Goal: Check status

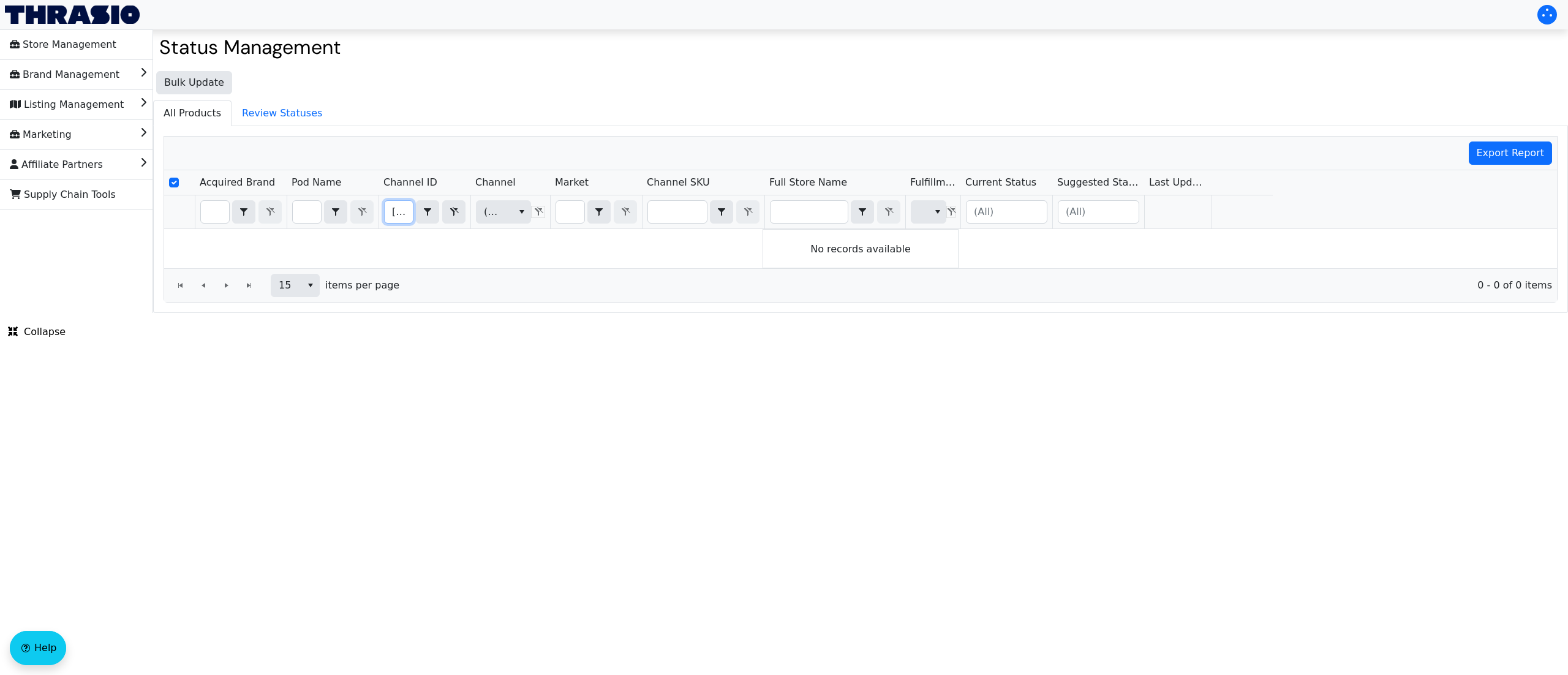
scroll to position [0, 158]
type input "[URL][DOMAIN_NAME]"
click at [1327, 313] on html "Store Management Brand Management Listing Management Marketing Affiliate Partne…" at bounding box center [784, 156] width 1568 height 313
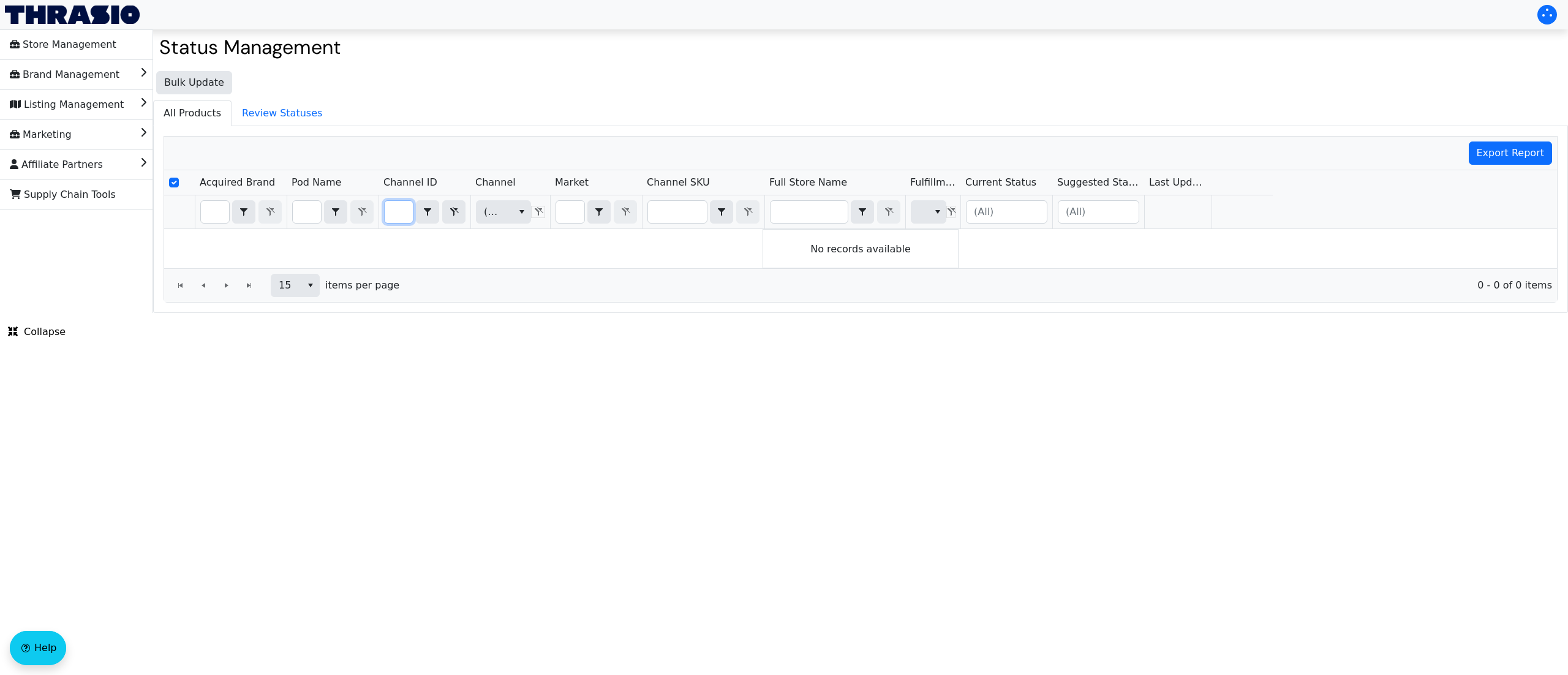
drag, startPoint x: 394, startPoint y: 212, endPoint x: 564, endPoint y: 203, distance: 170.2
click at [564, 203] on tr "[URL][DOMAIN_NAME] Contains (All) (All)" at bounding box center [718, 212] width 1109 height 34
type input "B01LYC1XSM"
checkbox input "false"
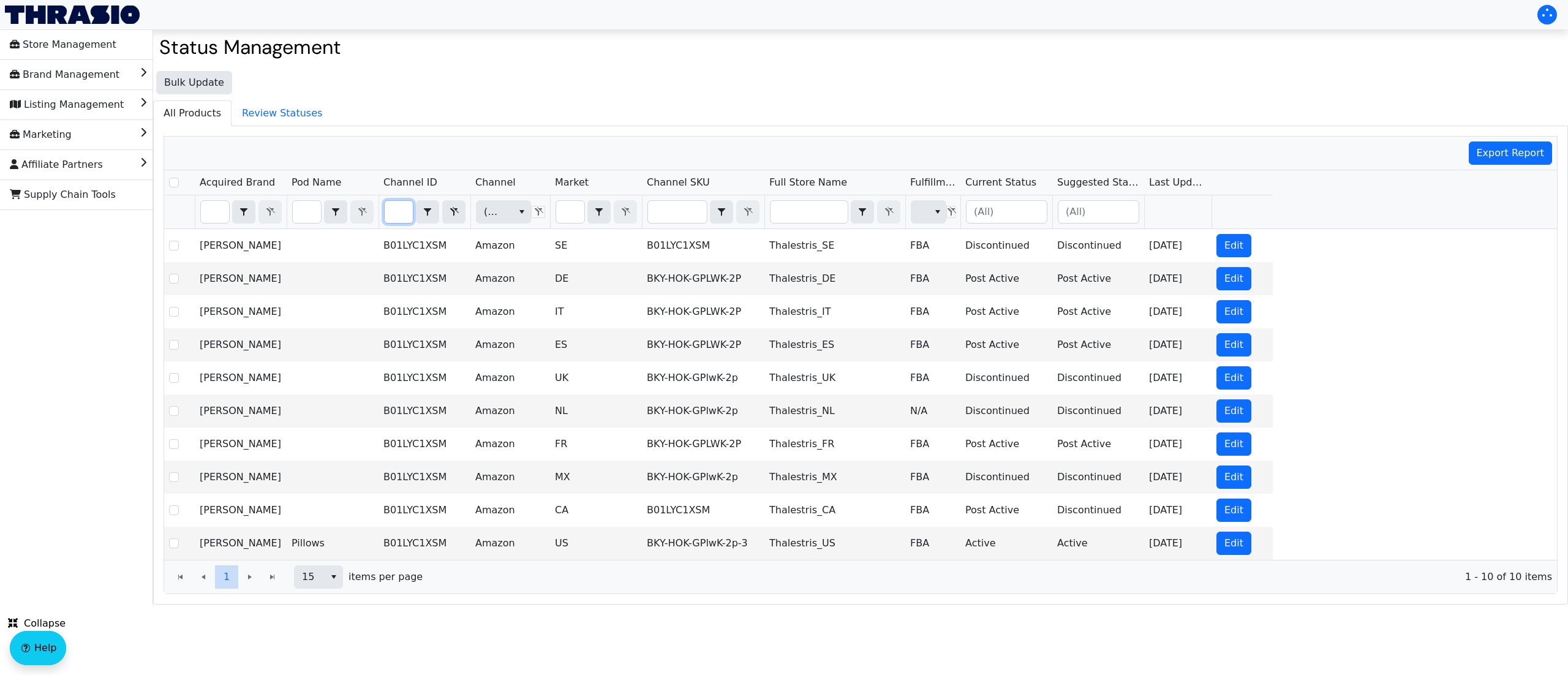
type input "B01LYC1XSM"
click at [572, 215] on input "Filter" at bounding box center [570, 212] width 28 height 22
type input "u"
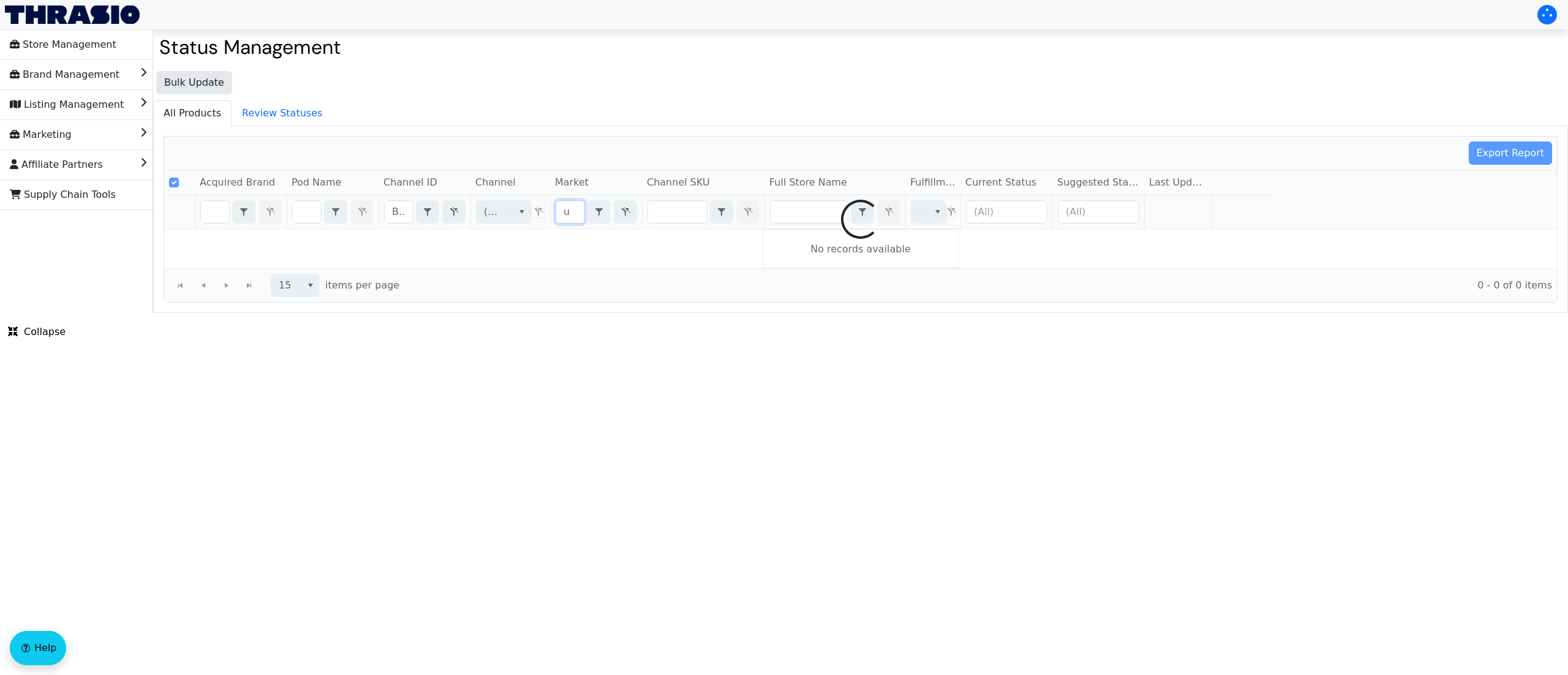
checkbox input "true"
type input "us"
checkbox input "false"
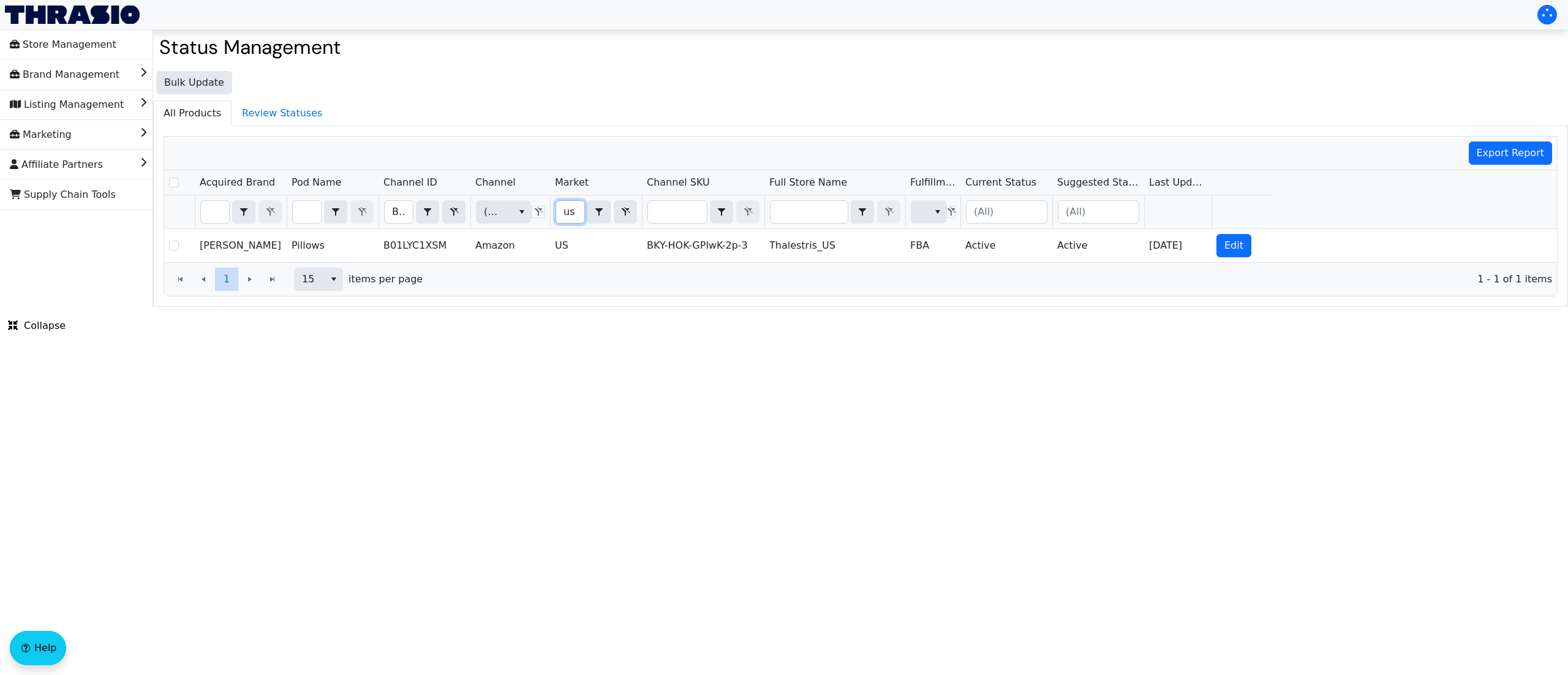
type input "us"
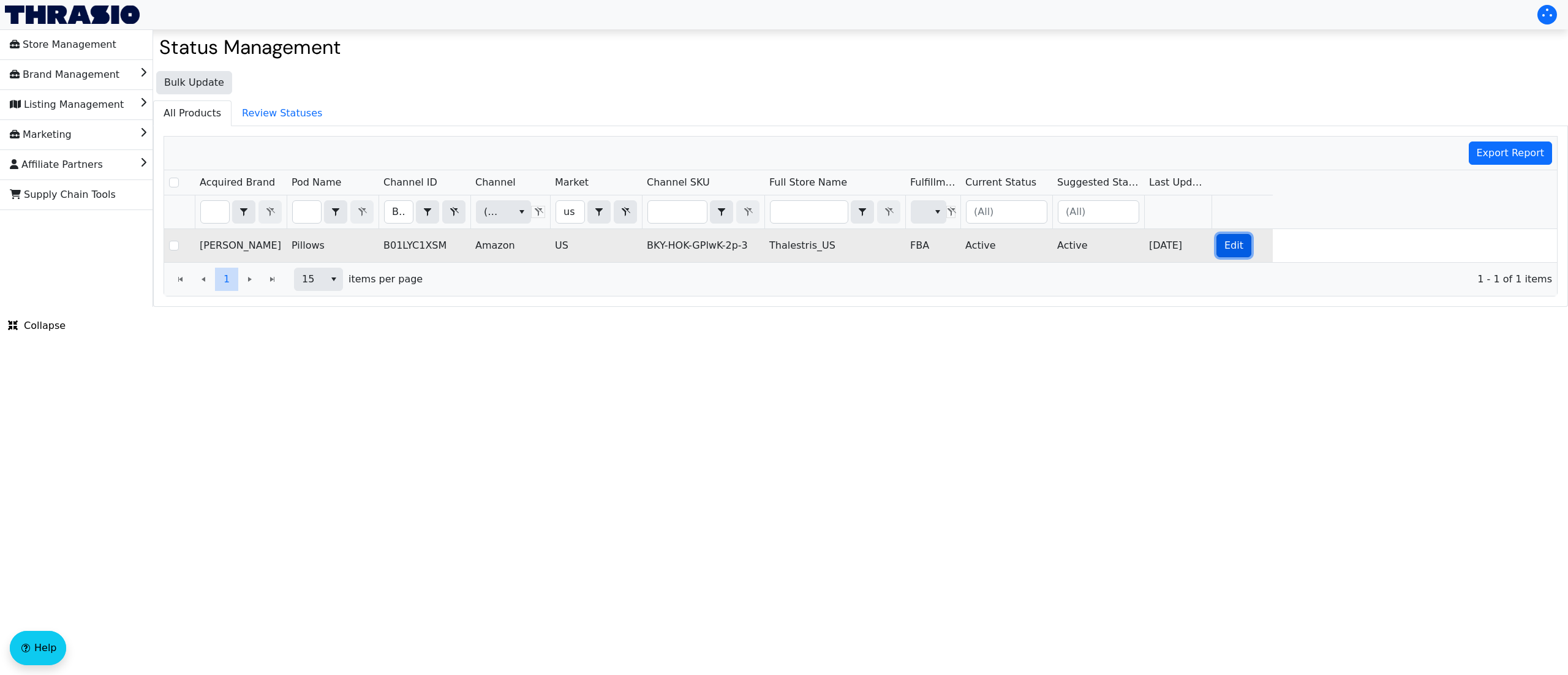
click at [1243, 245] on button "Edit" at bounding box center [1234, 245] width 34 height 23
checkbox input "true"
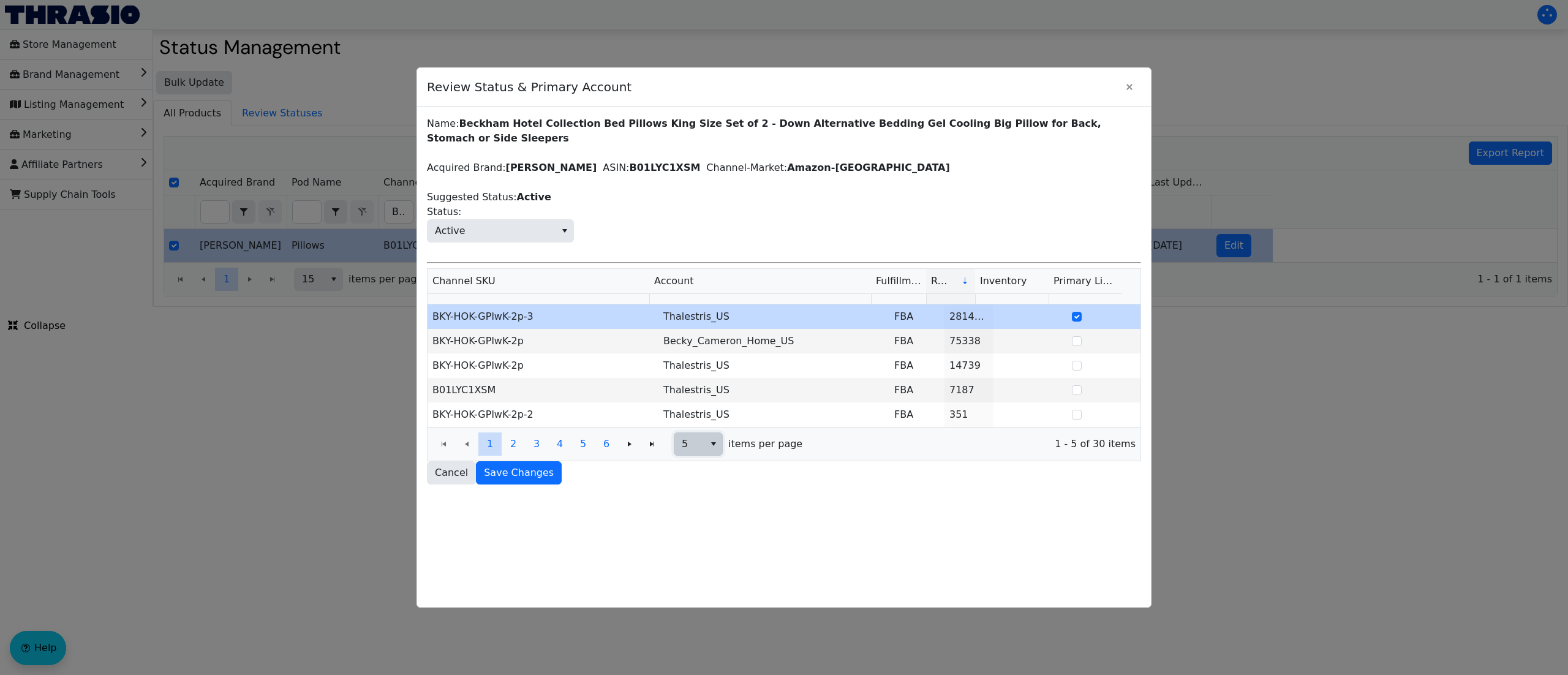
click at [706, 447] on button "select" at bounding box center [713, 444] width 18 height 22
click at [692, 504] on span "20" at bounding box center [693, 508] width 12 height 15
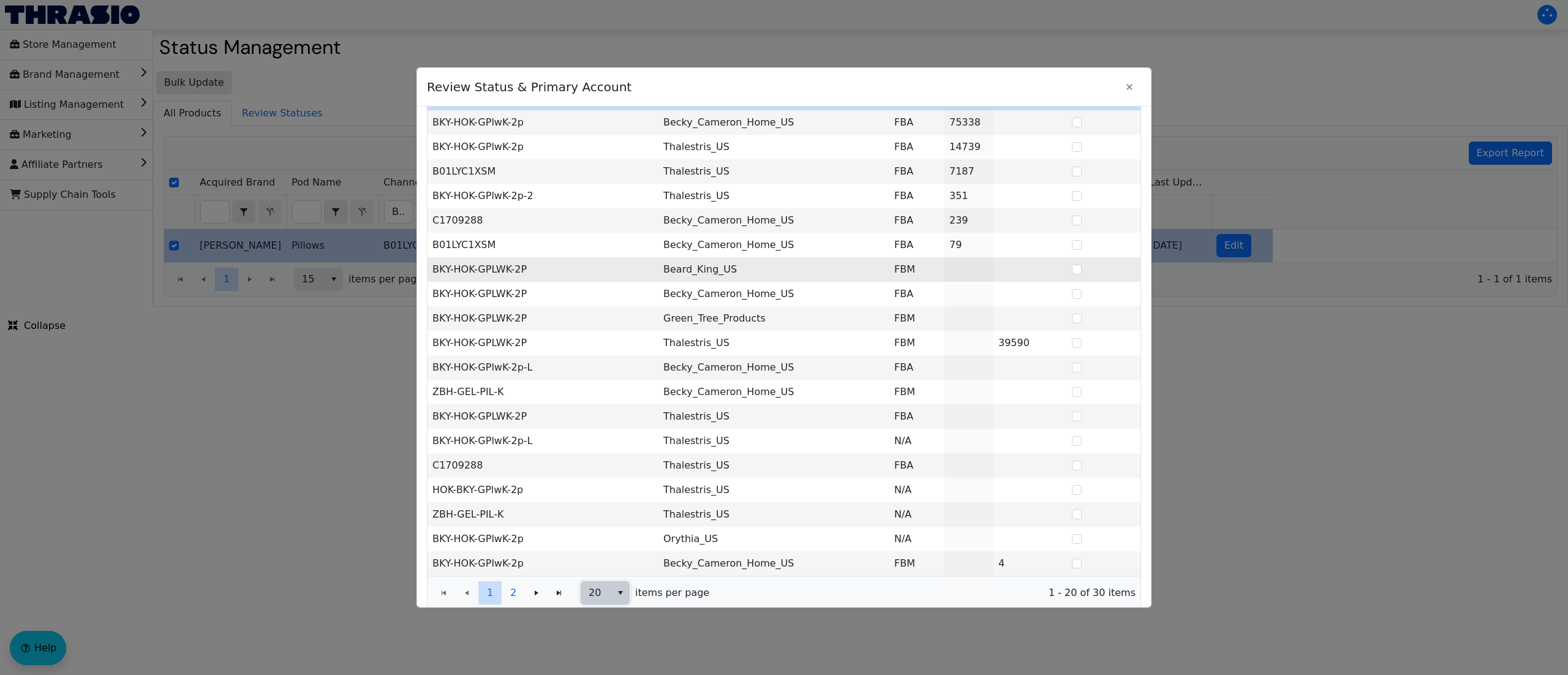
scroll to position [258, 0]
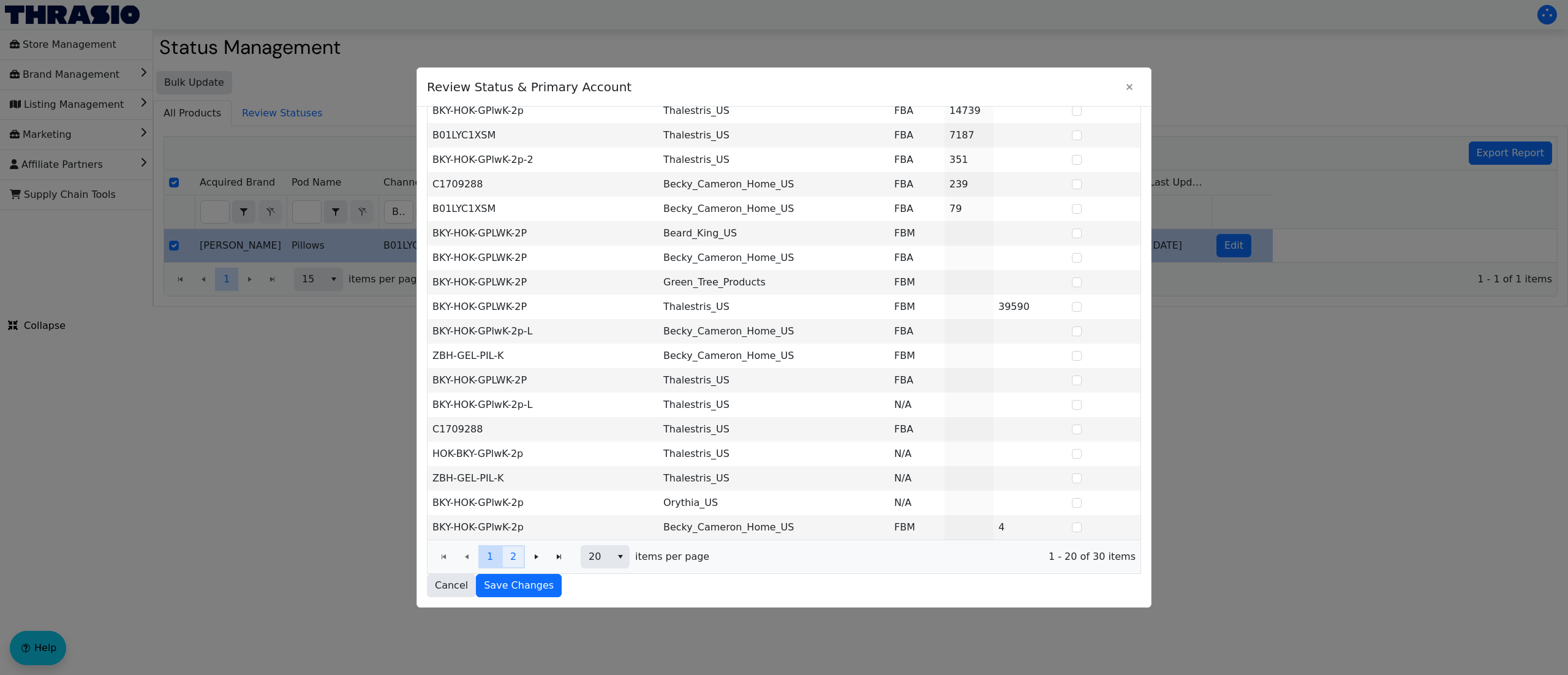
click at [517, 551] on button "2" at bounding box center [513, 556] width 23 height 23
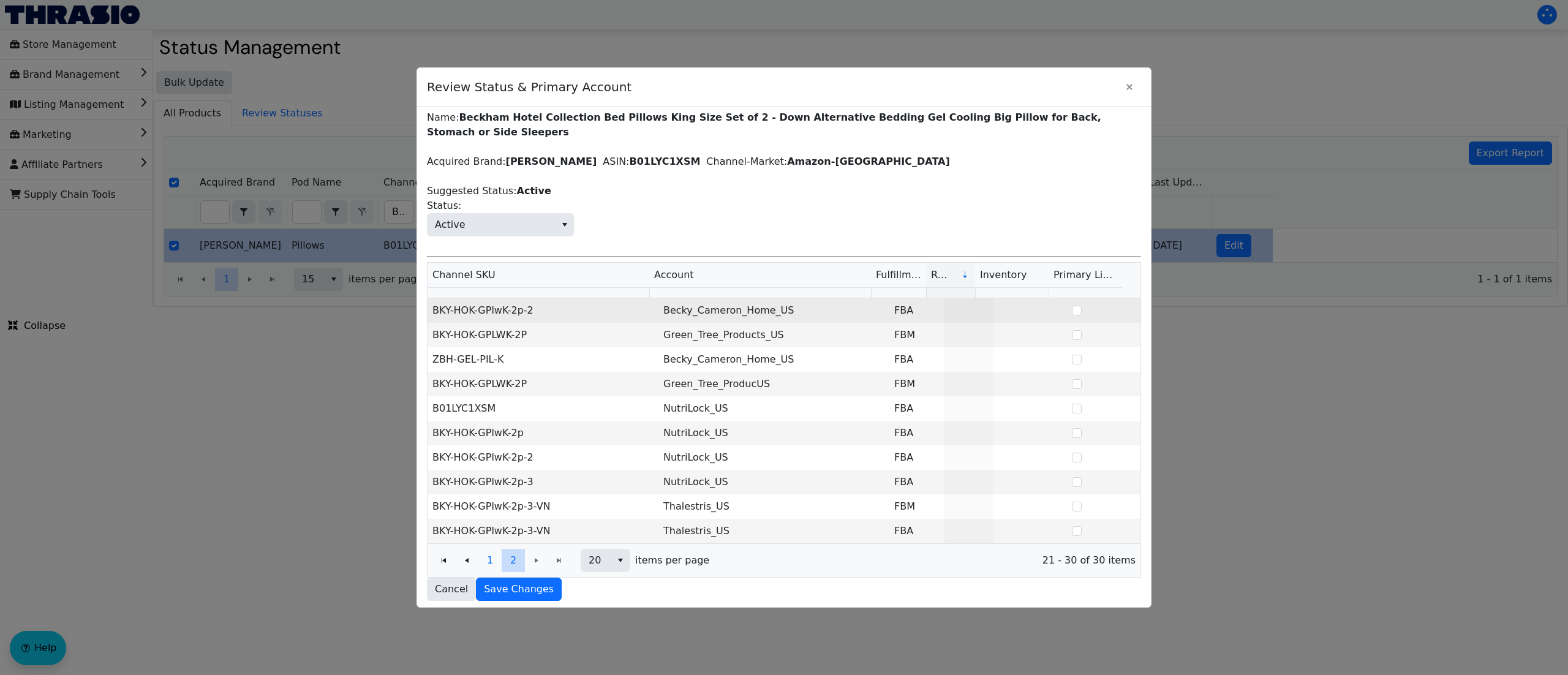
scroll to position [13, 0]
